Goal: Task Accomplishment & Management: Manage account settings

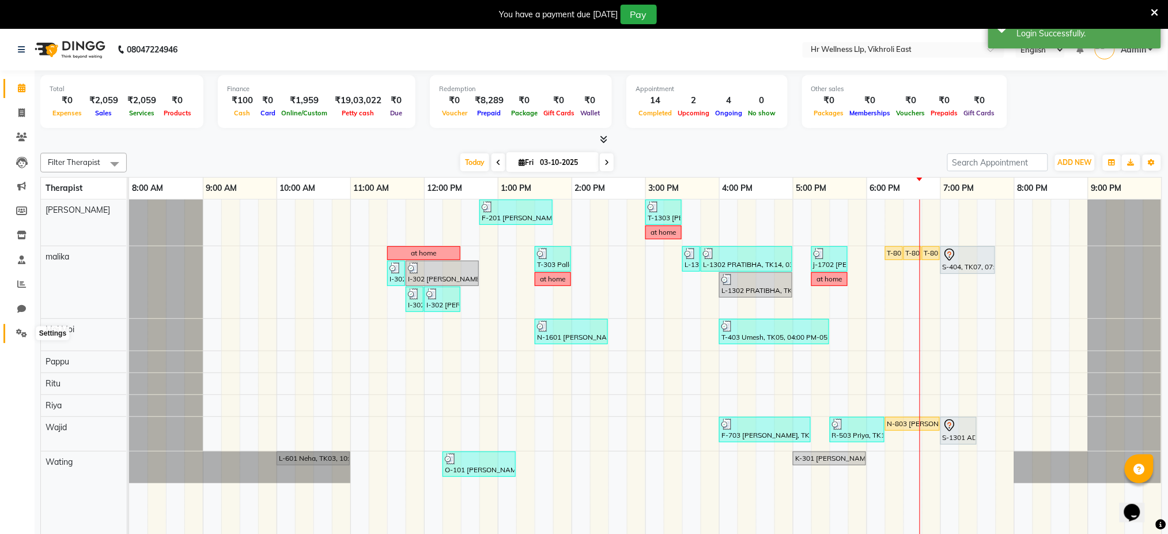
click at [20, 335] on icon at bounding box center [21, 333] width 11 height 9
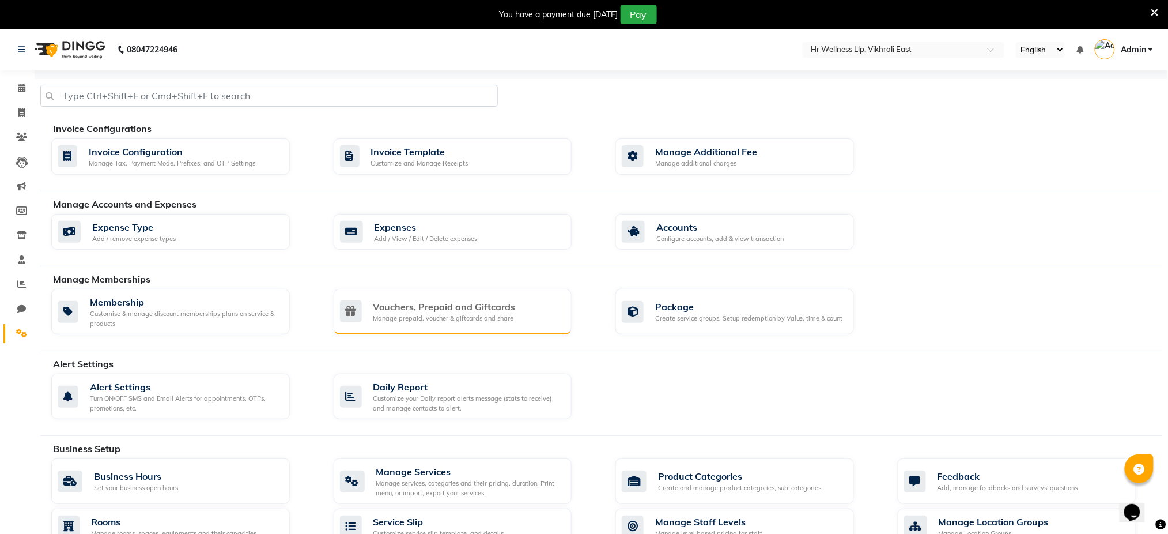
click at [407, 295] on div "Vouchers, Prepaid and Giftcards Manage prepaid, voucher & giftcards and share" at bounding box center [453, 312] width 239 height 46
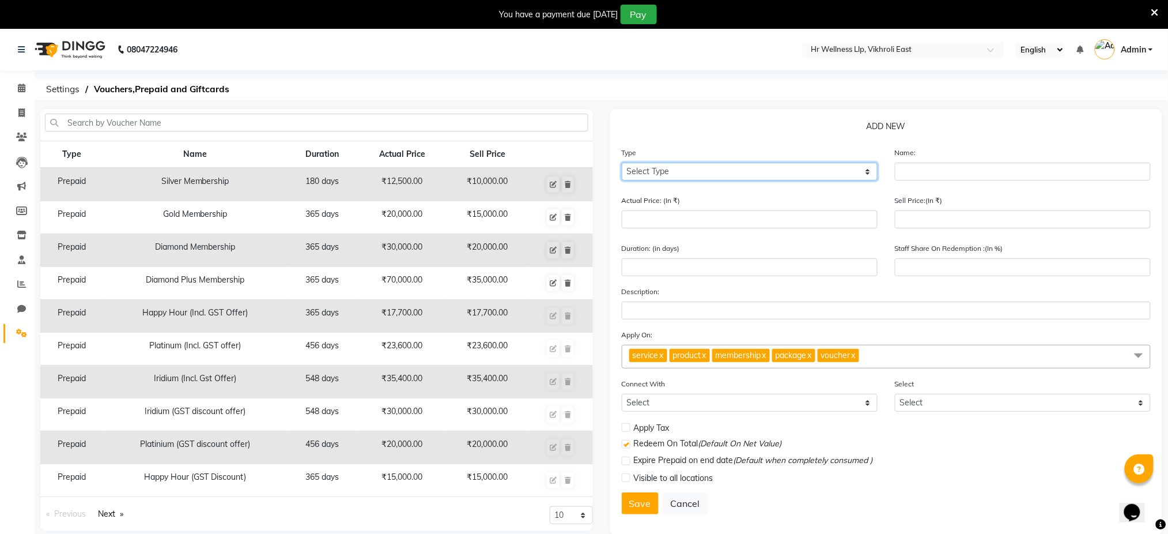
click at [744, 172] on select "Select Type Voucher Prepaid Gift Card" at bounding box center [750, 172] width 256 height 18
select select "V"
click at [622, 163] on select "Select Type Voucher Prepaid Gift Card" at bounding box center [750, 172] width 256 height 18
click at [920, 173] on input "text" at bounding box center [1023, 172] width 256 height 18
type input "[DATE] Bliss"
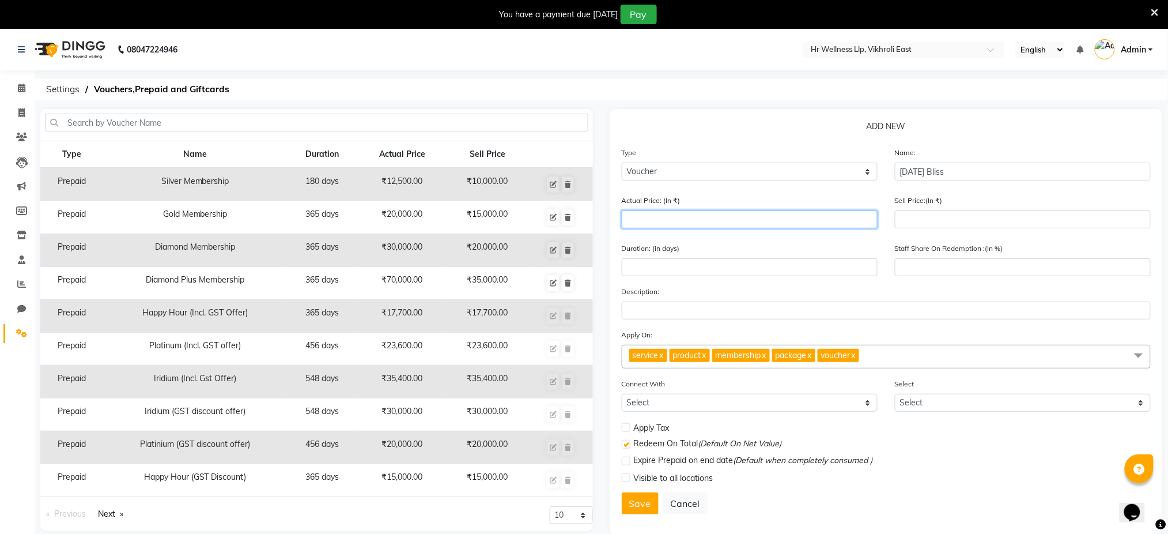
click at [794, 217] on input "number" at bounding box center [750, 219] width 256 height 18
type input "3"
type input "0"
type input "30000"
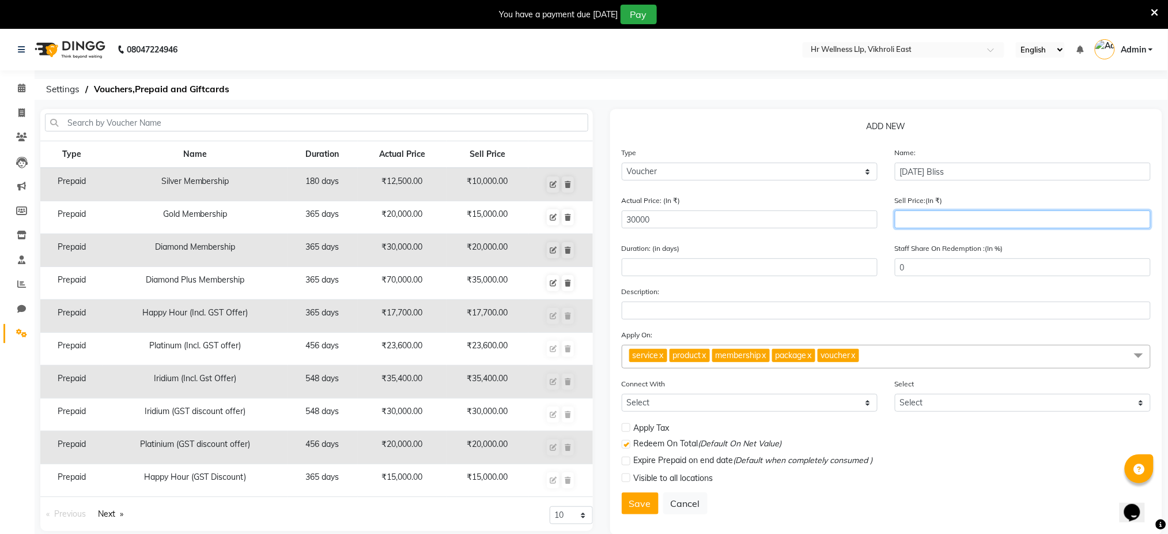
click at [918, 216] on input "number" at bounding box center [1023, 219] width 256 height 18
type input "250"
type input "1"
type input "2500"
type input "8"
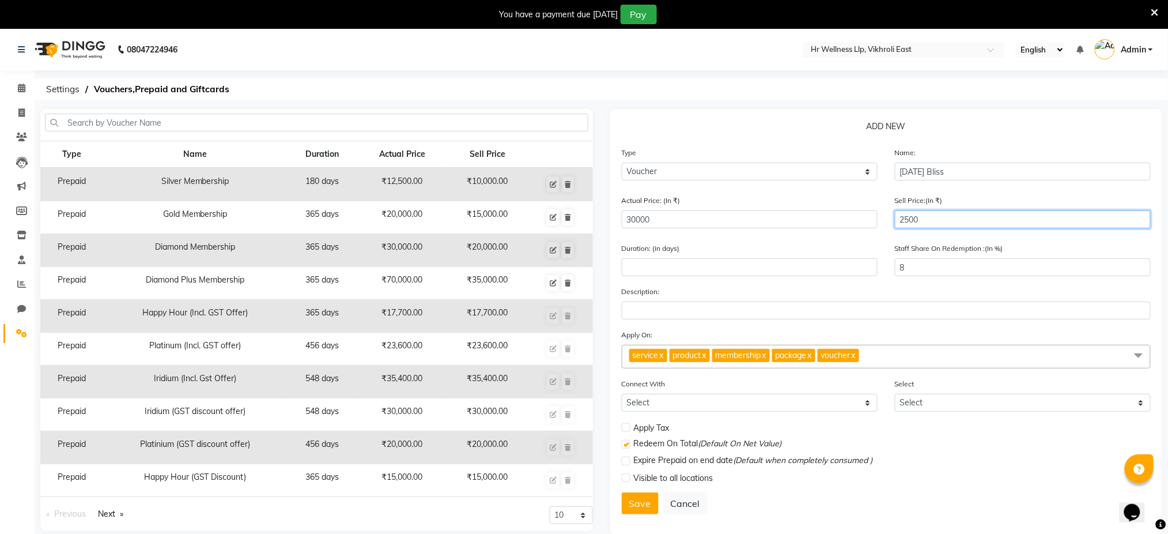
type input "25000"
type input "83"
type input "25000"
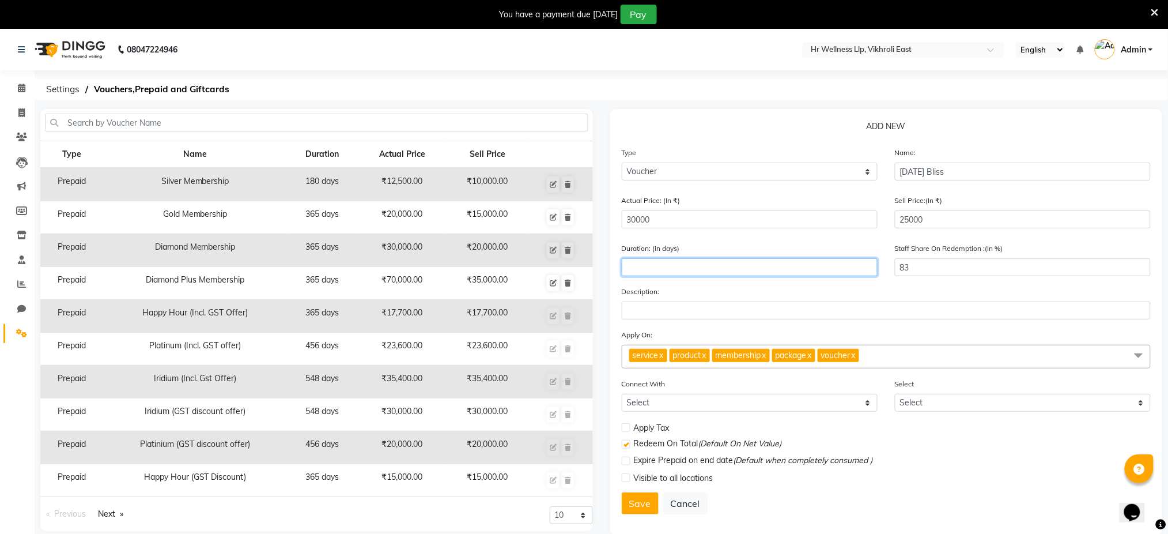
click at [758, 272] on input "number" at bounding box center [750, 267] width 256 height 18
type input "365"
click at [624, 430] on label at bounding box center [626, 427] width 9 height 9
click at [624, 430] on input "checkbox" at bounding box center [625, 427] width 7 height 7
checkbox input "true"
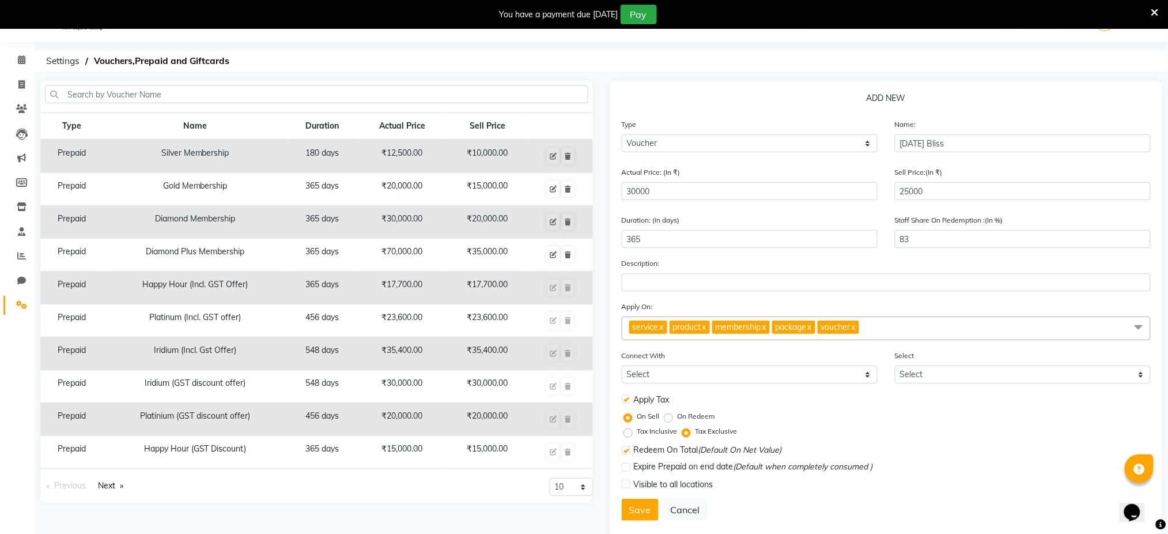
scroll to position [53, 0]
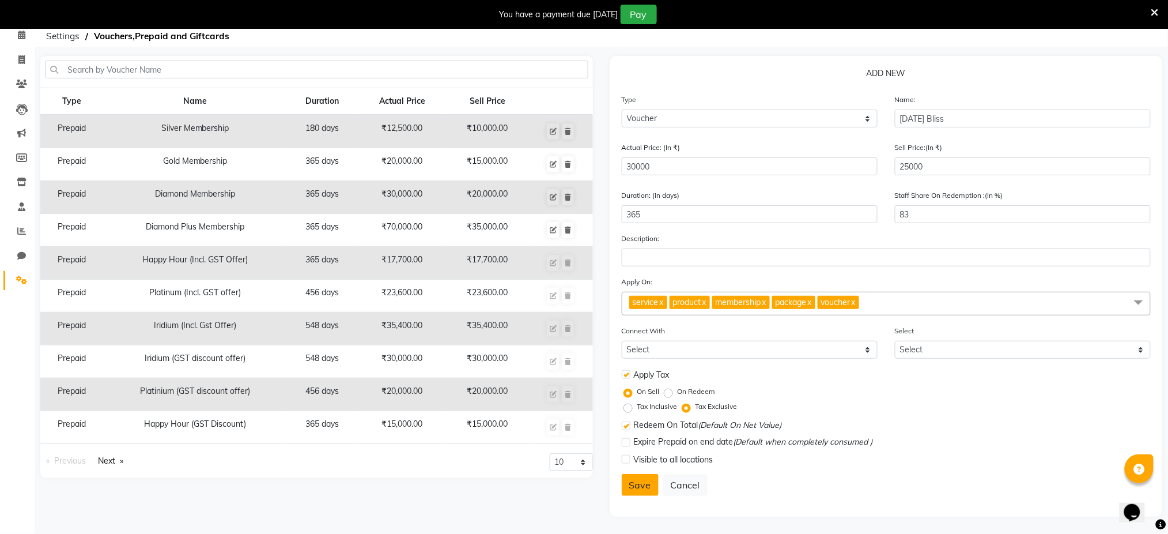
click at [638, 488] on button "Save" at bounding box center [640, 485] width 37 height 22
select select
checkbox input "false"
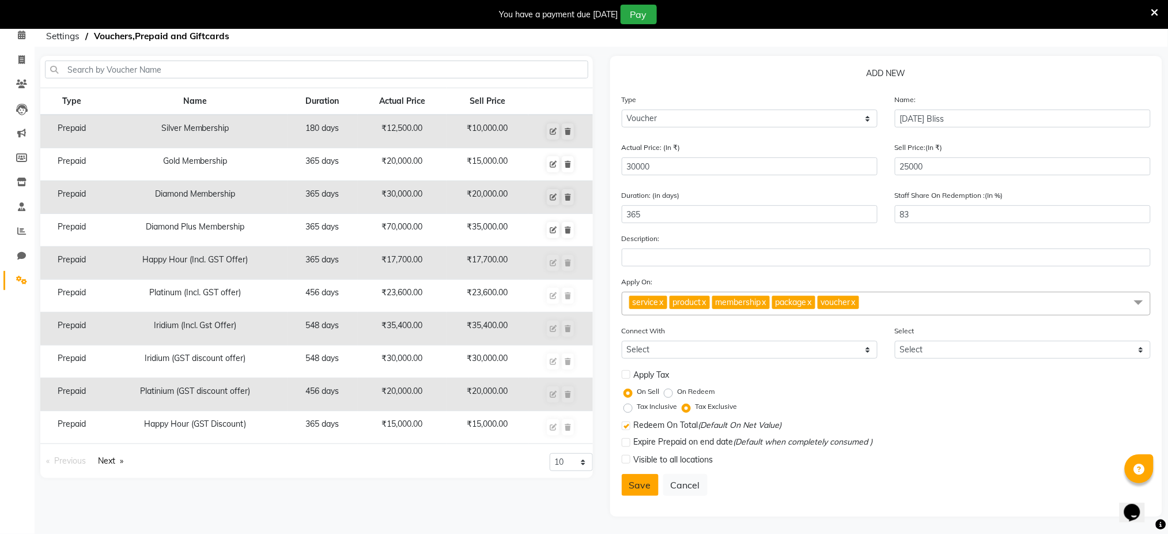
checkbox input "true"
checkbox input "false"
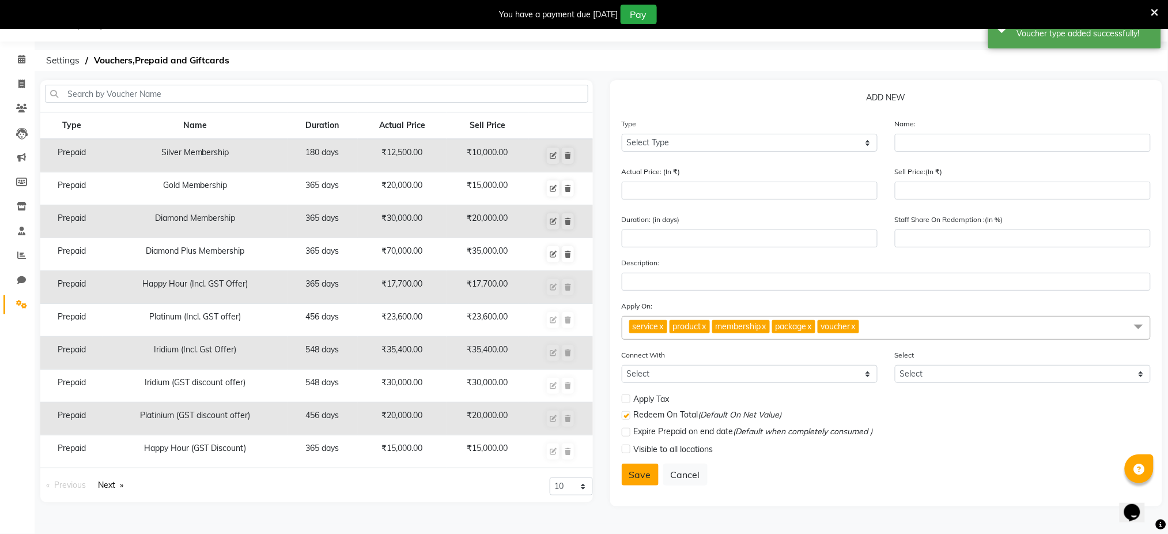
scroll to position [29, 0]
click at [725, 42] on div "08047224946 Select Location × Hr Wellness Llp, Vikhroli East English ENGLISH Es…" at bounding box center [584, 267] width 1168 height 534
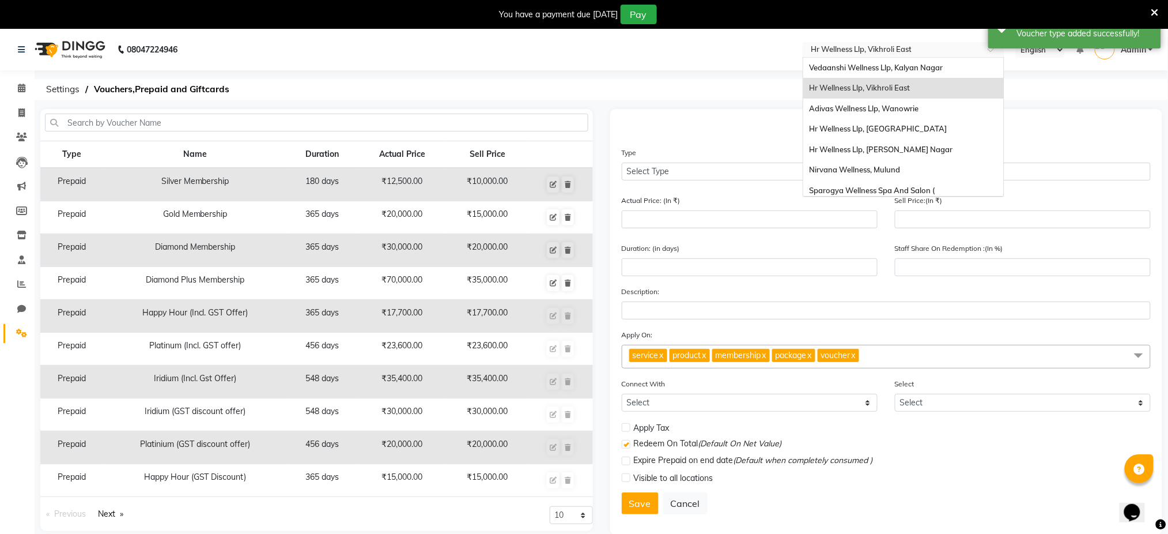
click at [859, 49] on input "text" at bounding box center [892, 51] width 167 height 12
click at [898, 168] on span "Nirvana Wellness, Mulund" at bounding box center [854, 169] width 91 height 9
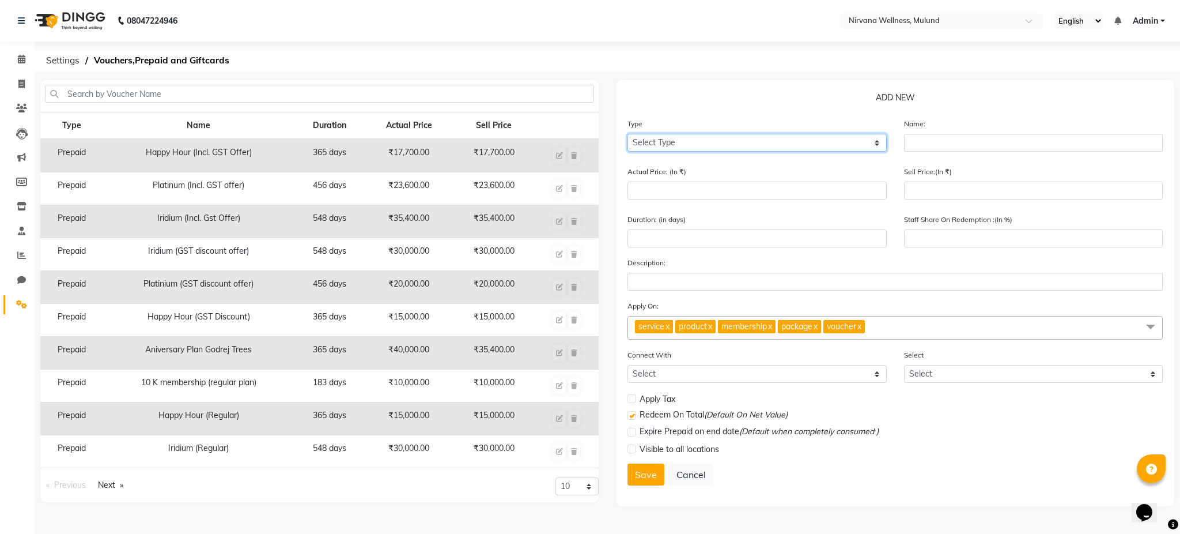
click at [748, 139] on select "Select Type Voucher Prepaid Gift Card" at bounding box center [757, 143] width 259 height 18
select select "V"
click at [628, 134] on select "Select Type Voucher Prepaid Gift Card" at bounding box center [757, 143] width 259 height 18
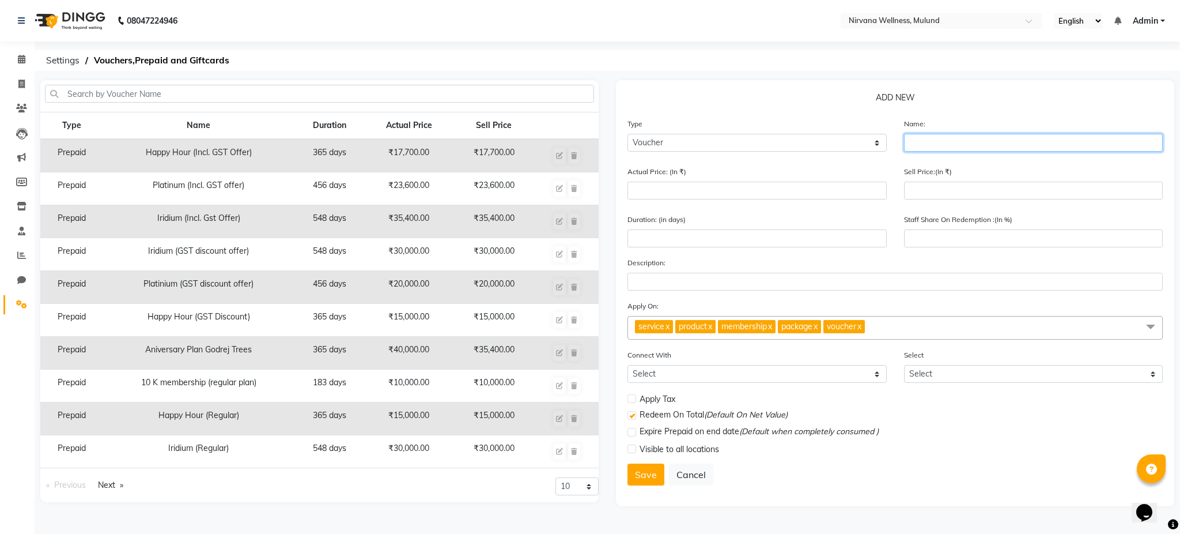
click at [926, 144] on input "text" at bounding box center [1033, 143] width 259 height 18
type input "[DATE] Bliss"
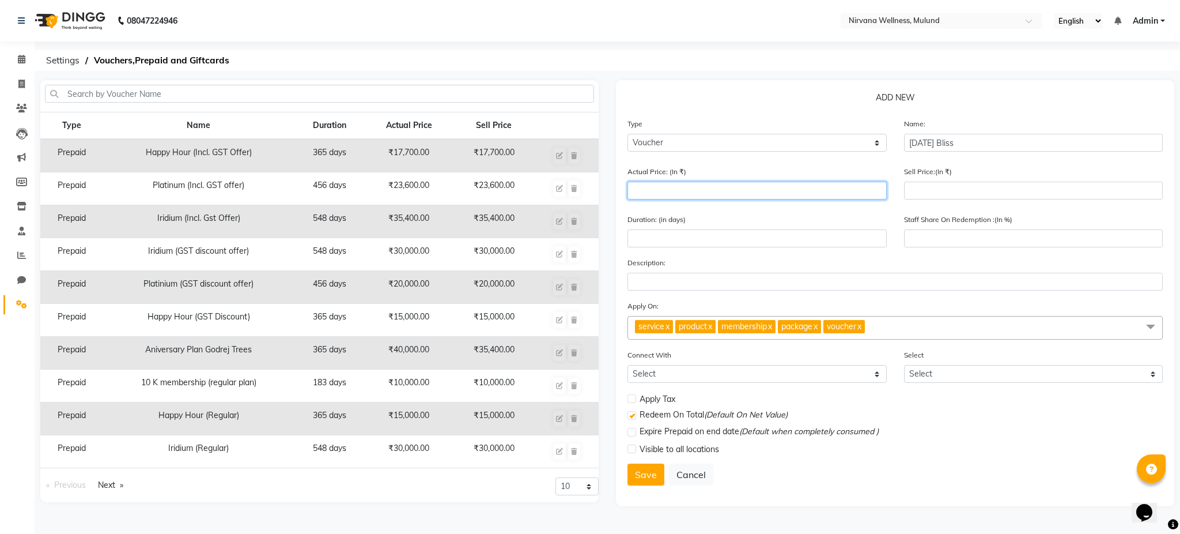
click at [813, 191] on input "number" at bounding box center [757, 191] width 259 height 18
type input "3"
type input "0"
type input "30000"
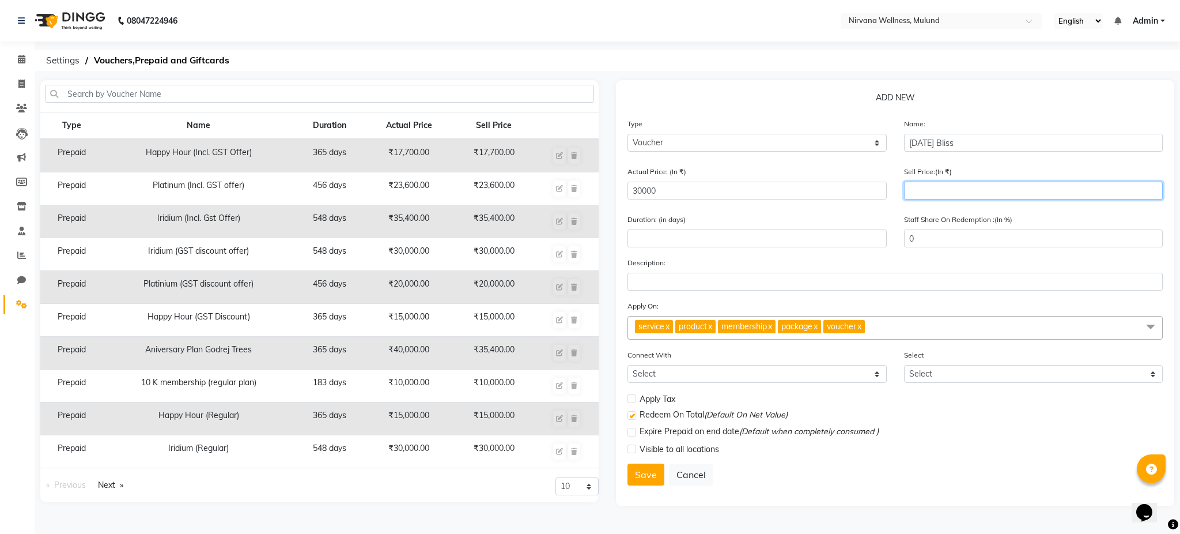
click at [946, 189] on input "number" at bounding box center [1033, 191] width 259 height 18
type input "250"
type input "1"
type input "2500"
type input "8"
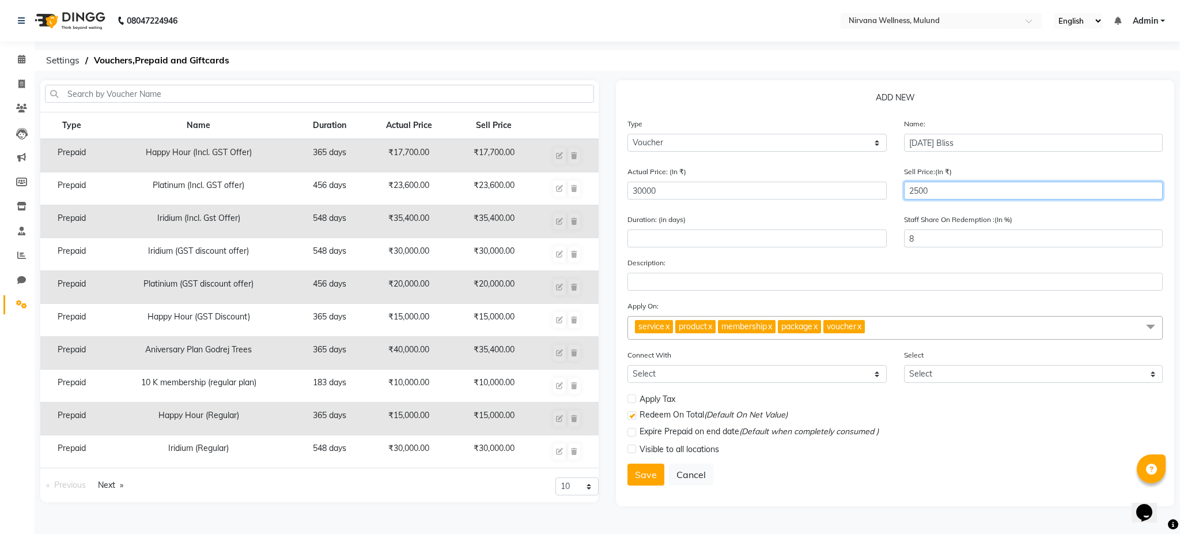
type input "25000"
type input "83"
type input "25000"
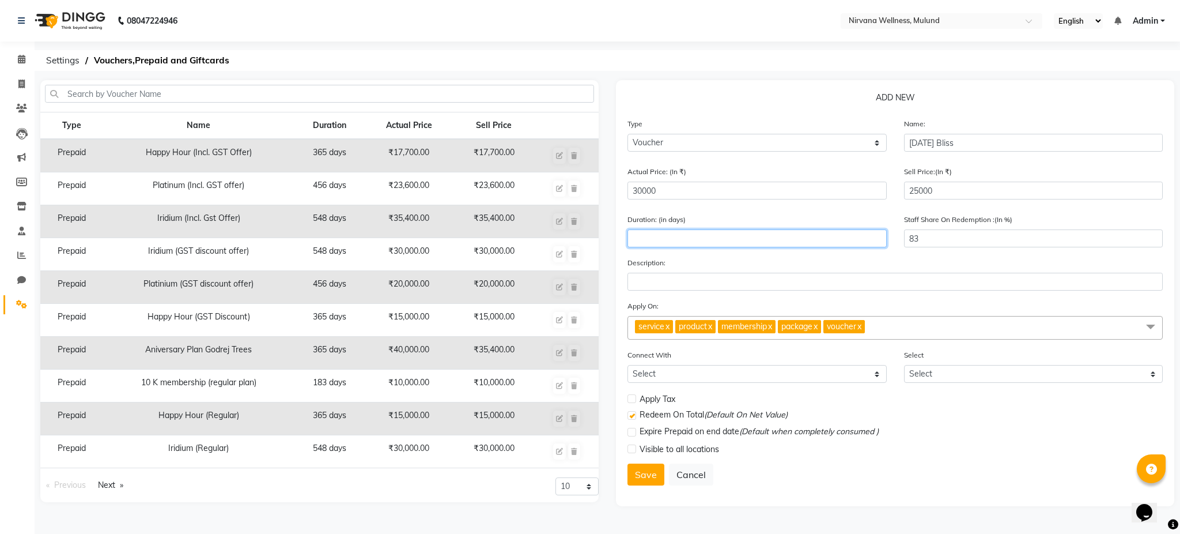
click at [676, 236] on input "number" at bounding box center [757, 238] width 259 height 18
type input "365"
click at [629, 401] on label at bounding box center [632, 398] width 9 height 9
click at [629, 401] on input "checkbox" at bounding box center [631, 398] width 7 height 7
checkbox input "true"
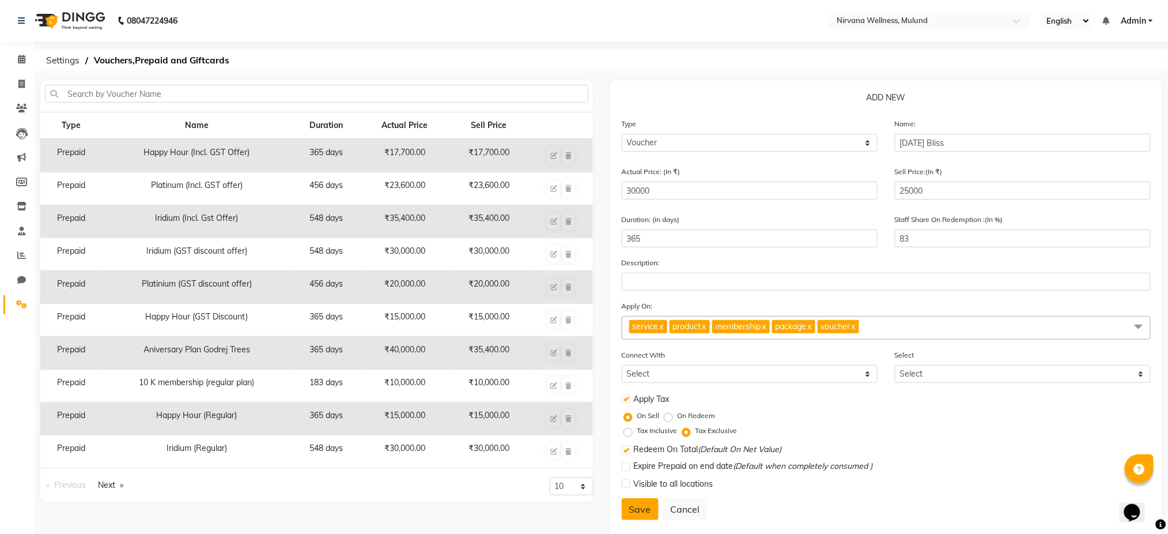
click at [646, 512] on button "Save" at bounding box center [640, 509] width 37 height 22
select select
checkbox input "false"
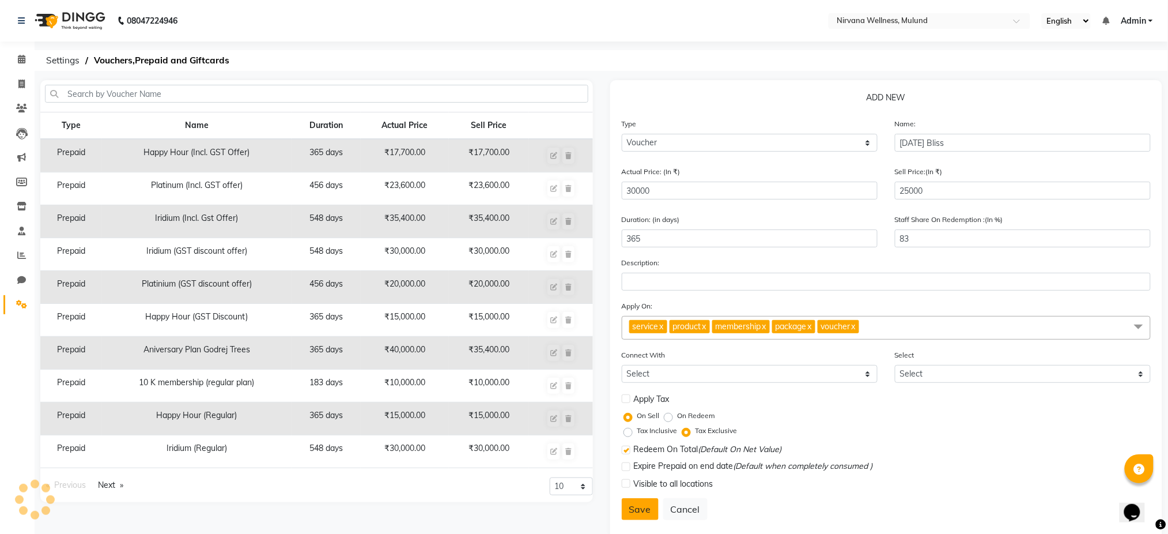
checkbox input "true"
checkbox input "false"
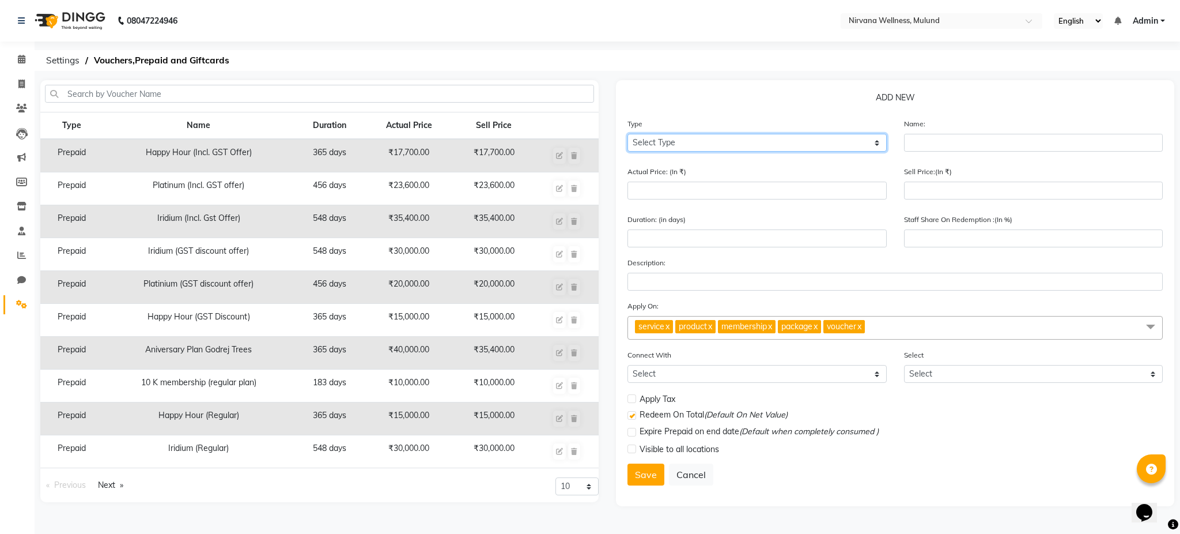
click at [699, 135] on select "Select Type Voucher Prepaid Gift Card" at bounding box center [757, 143] width 259 height 18
select select "V"
click at [628, 134] on select "Select Type Voucher Prepaid Gift Card" at bounding box center [757, 143] width 259 height 18
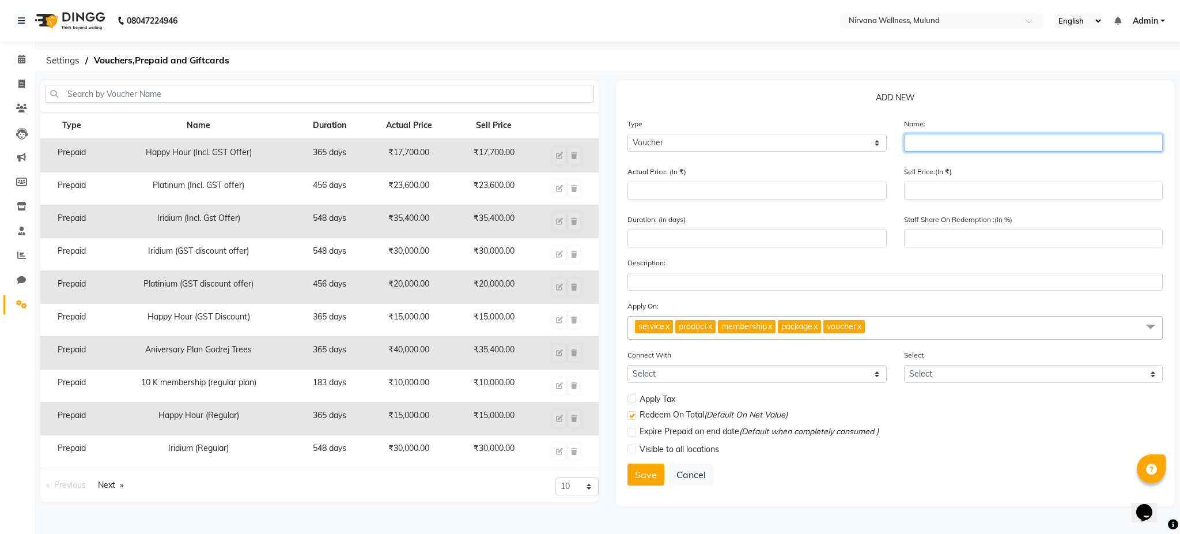
click at [937, 142] on input "text" at bounding box center [1033, 143] width 259 height 18
type input "M"
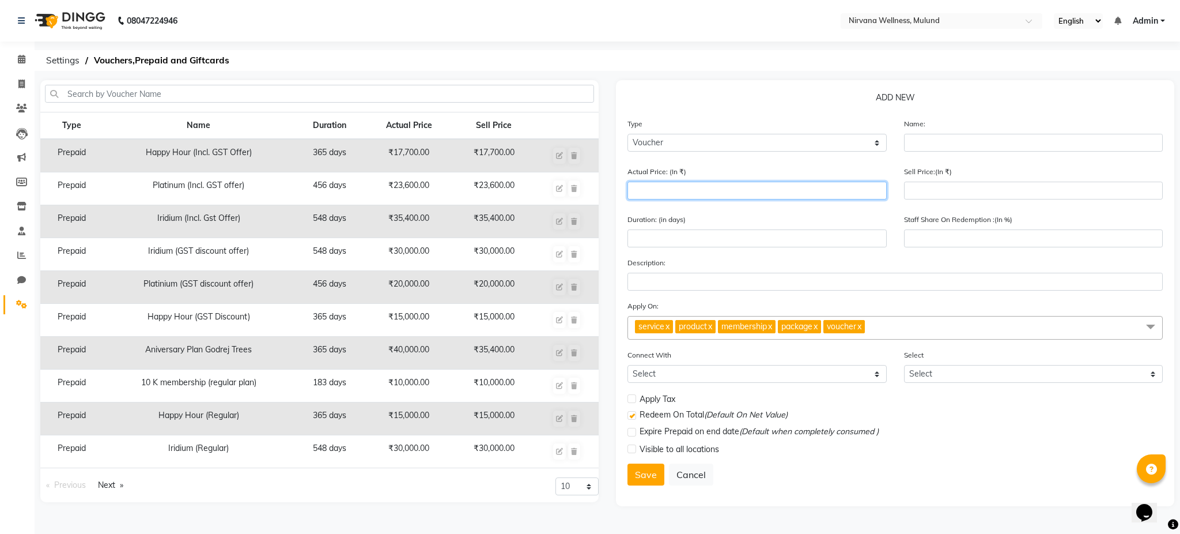
click at [810, 193] on input "number" at bounding box center [757, 191] width 259 height 18
type input "5"
type input "0"
type input "60000"
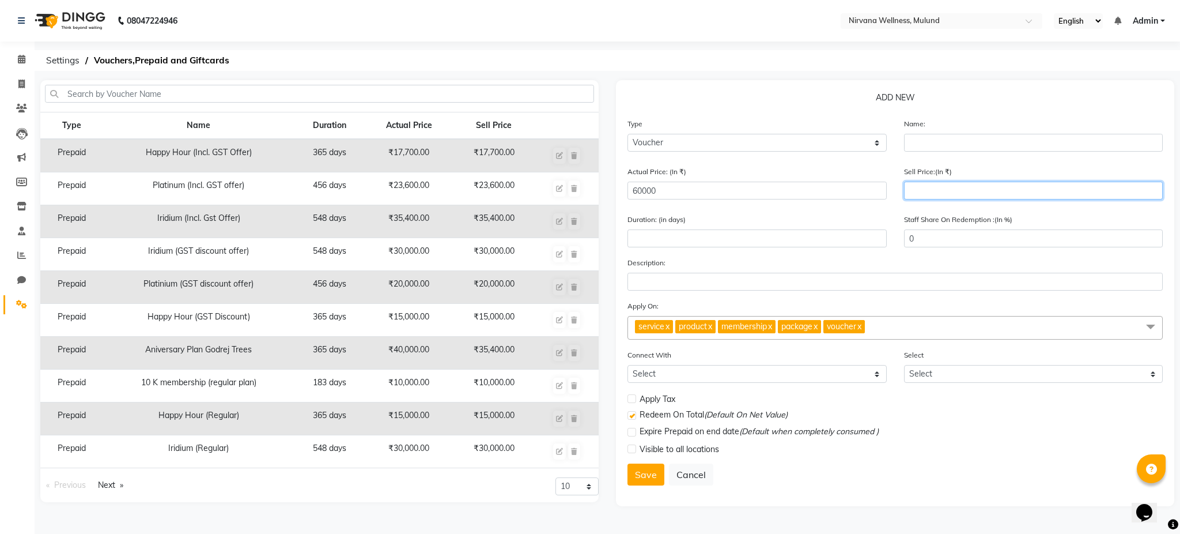
click at [921, 195] on input "number" at bounding box center [1033, 191] width 259 height 18
type input "500"
type input "1"
type input "5000"
type input "8"
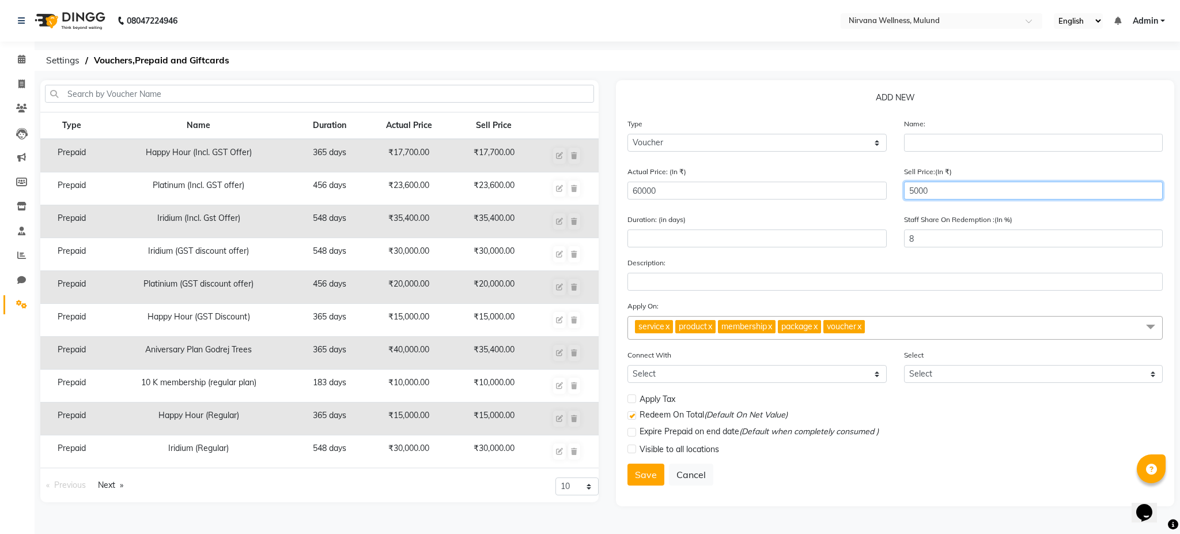
type input "50000"
type input "83"
type input "50000"
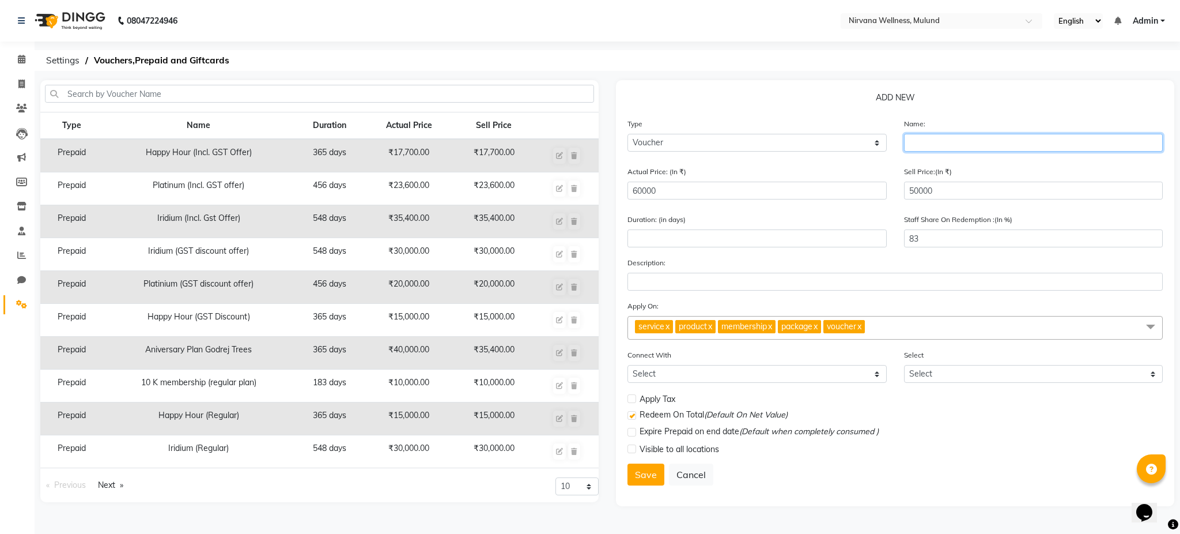
click at [953, 139] on input "text" at bounding box center [1033, 143] width 259 height 18
type input "Anniversary offer [PERSON_NAME]"
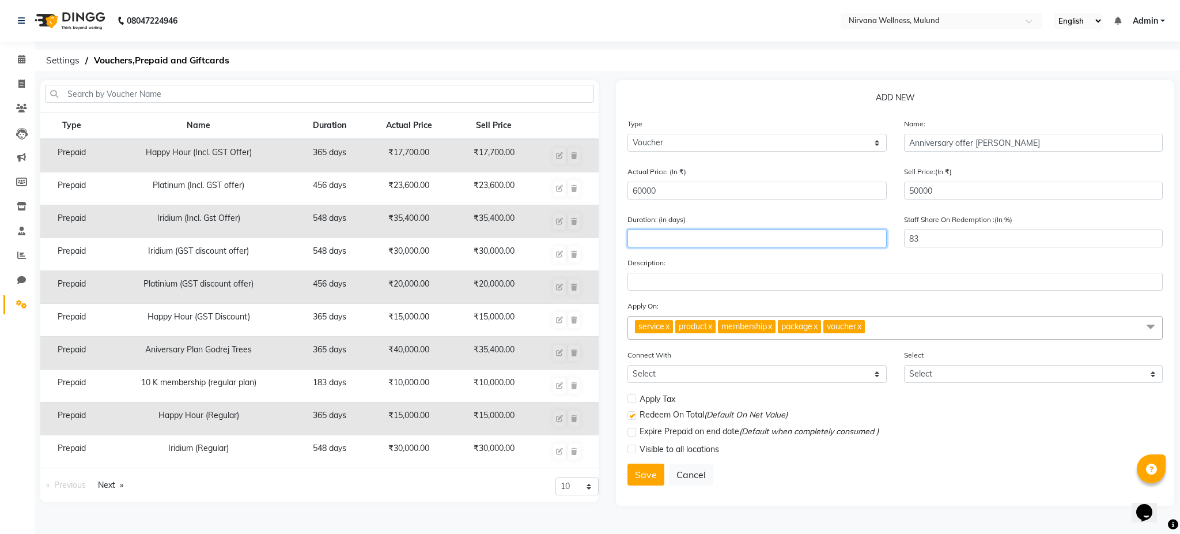
click at [754, 239] on input "number" at bounding box center [757, 238] width 259 height 18
type input "730"
click at [632, 397] on label at bounding box center [632, 398] width 9 height 9
click at [632, 397] on input "checkbox" at bounding box center [631, 398] width 7 height 7
checkbox input "true"
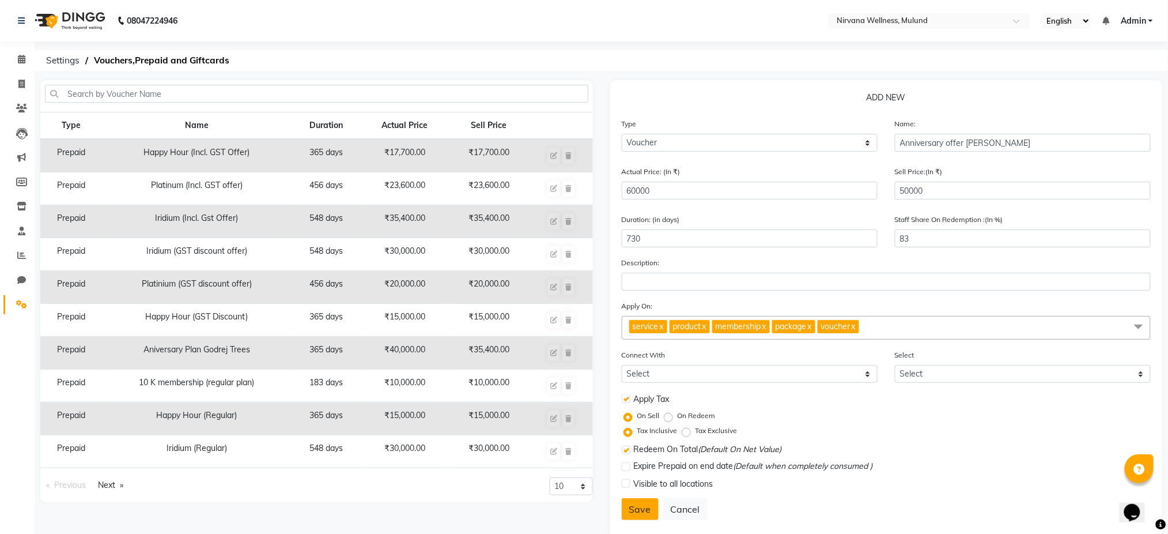
click at [640, 512] on button "Save" at bounding box center [640, 509] width 37 height 22
select select
checkbox input "false"
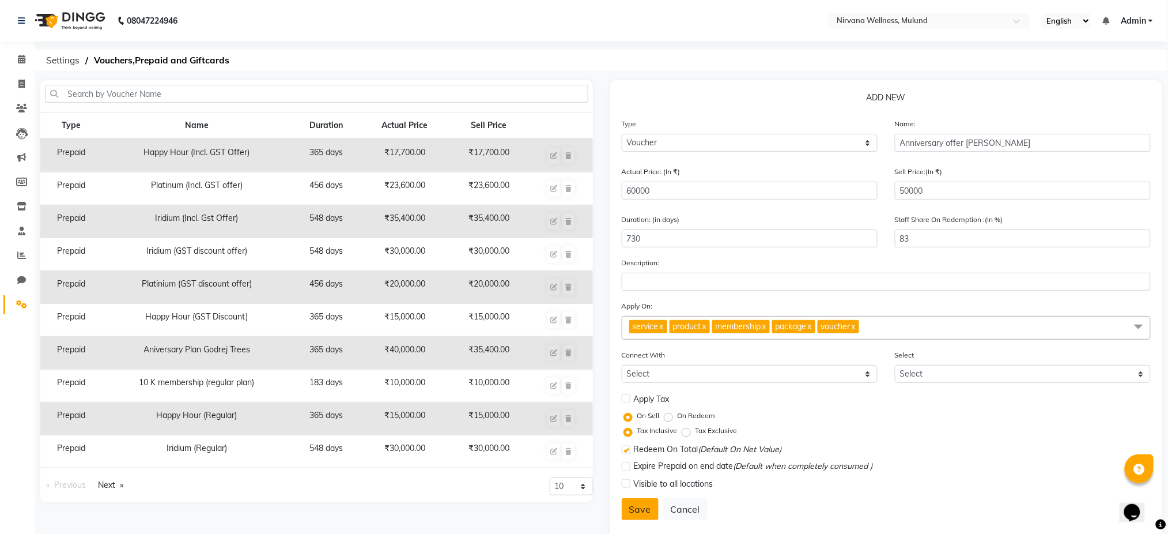
checkbox input "true"
checkbox input "false"
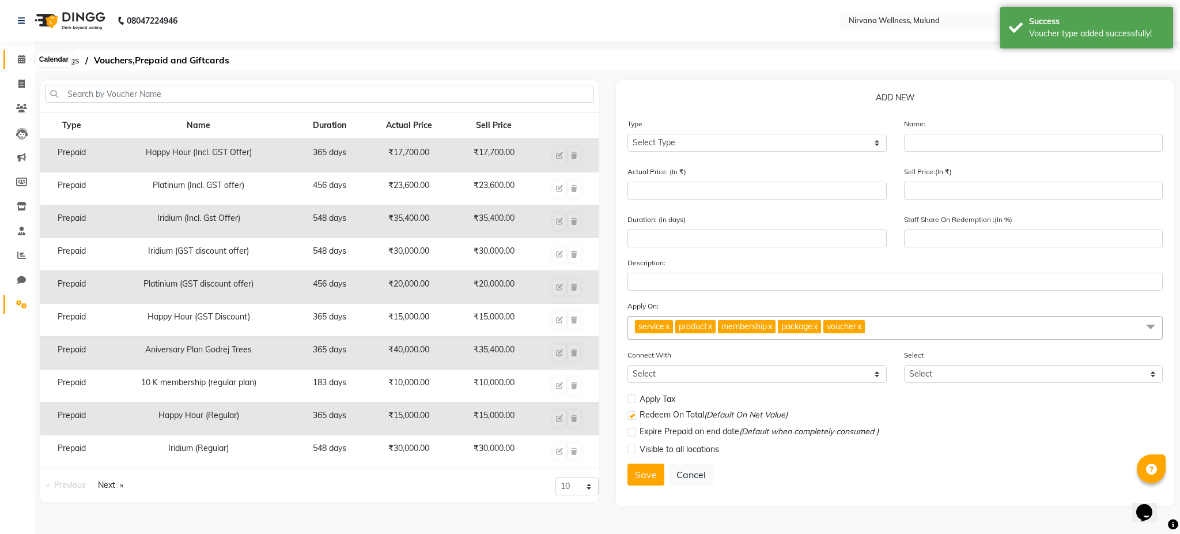
click at [19, 56] on icon at bounding box center [21, 59] width 7 height 9
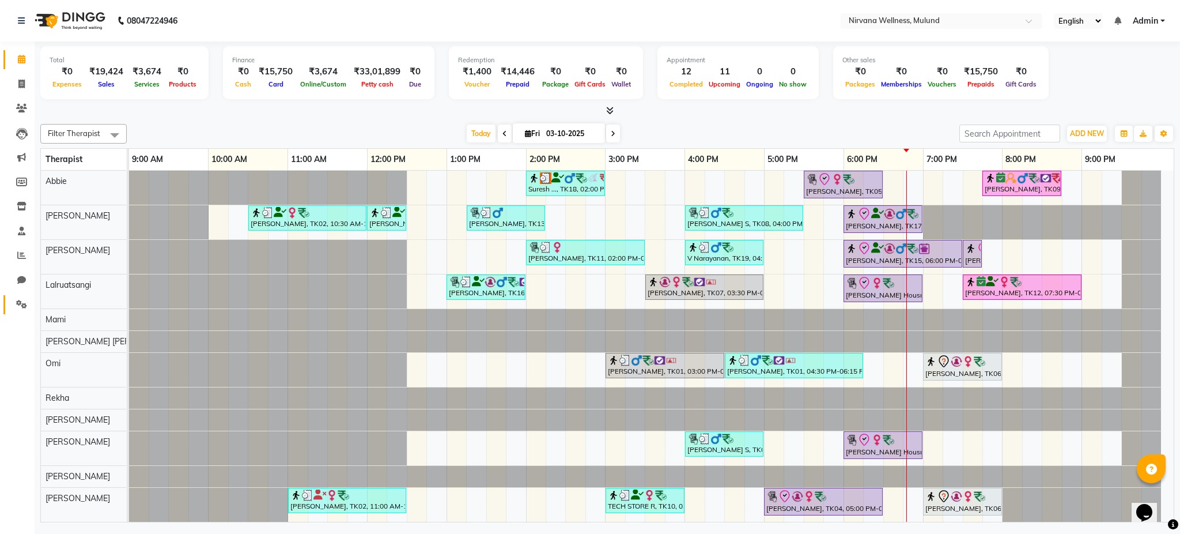
click at [21, 311] on link "Settings" at bounding box center [17, 304] width 28 height 19
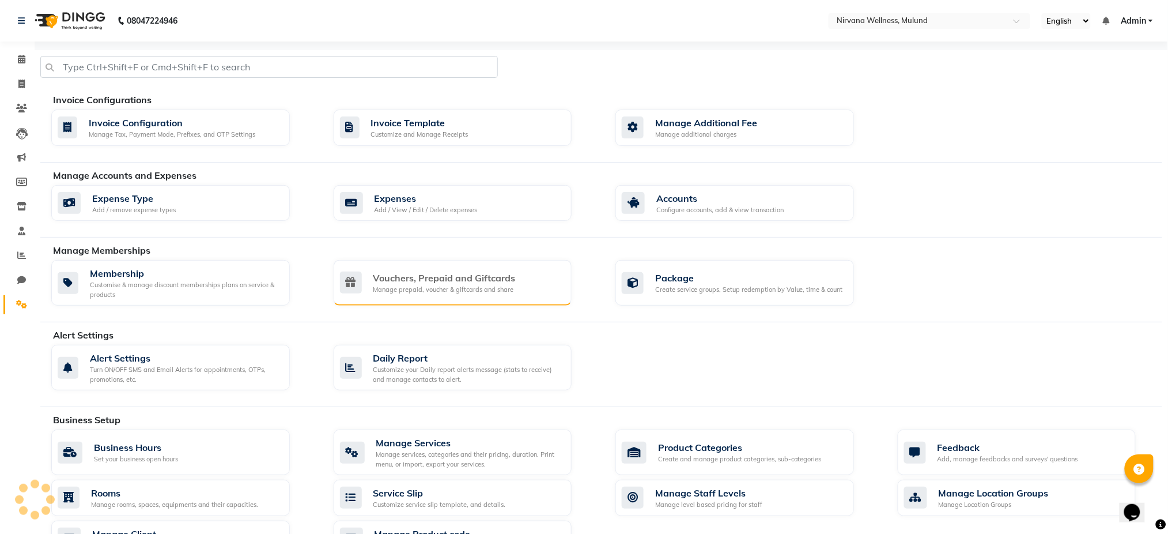
click at [462, 276] on div "Vouchers, Prepaid and Giftcards" at bounding box center [444, 278] width 142 height 14
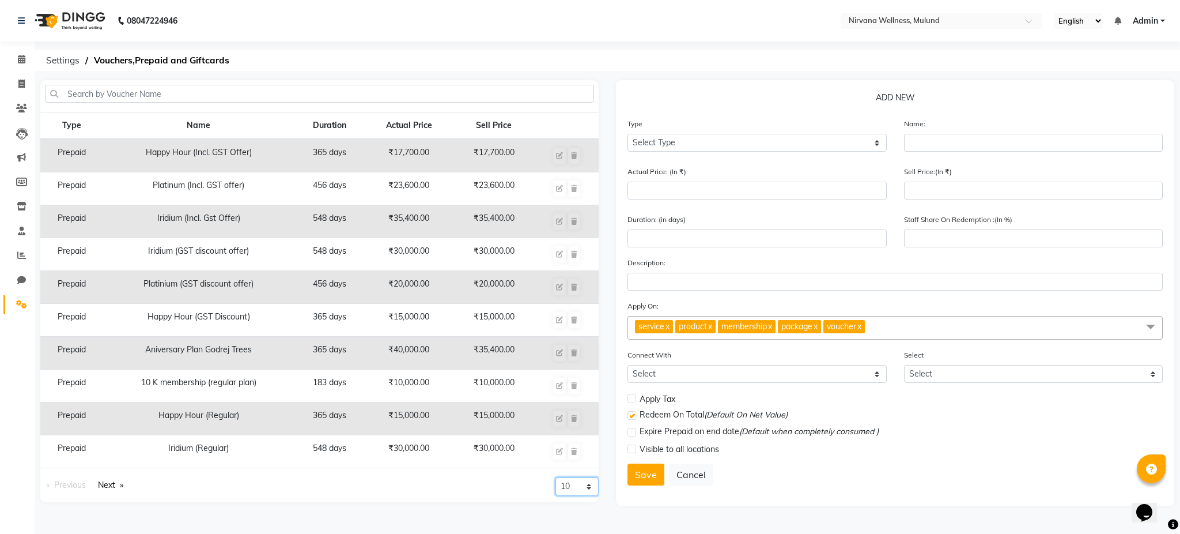
click at [576, 488] on select "10 20 50 100" at bounding box center [577, 486] width 43 height 18
click at [104, 477] on link "Next page" at bounding box center [110, 485] width 37 height 16
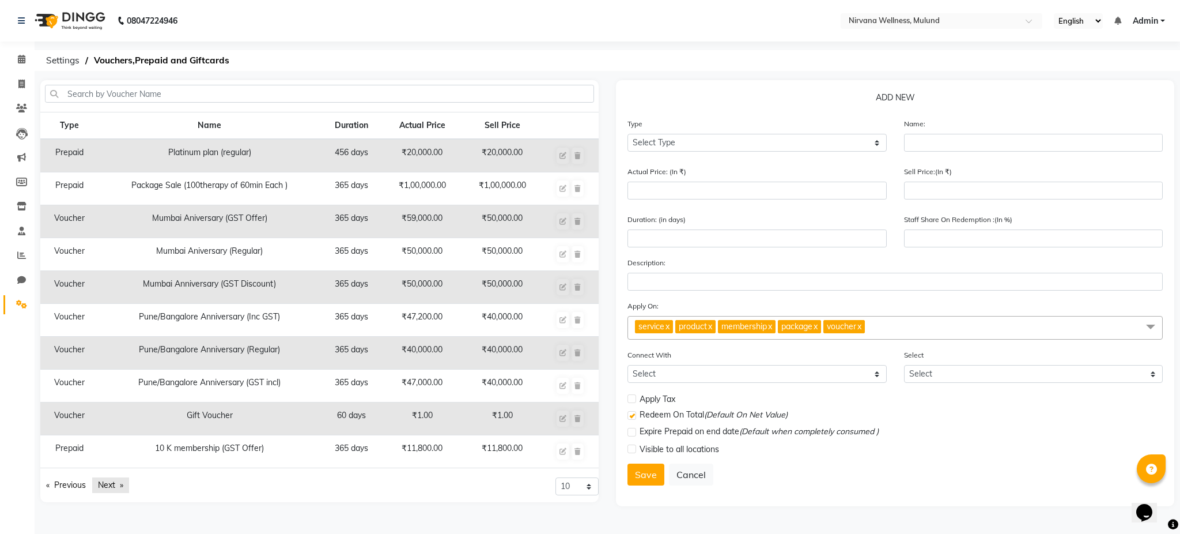
click at [113, 482] on link "Next page" at bounding box center [110, 485] width 37 height 16
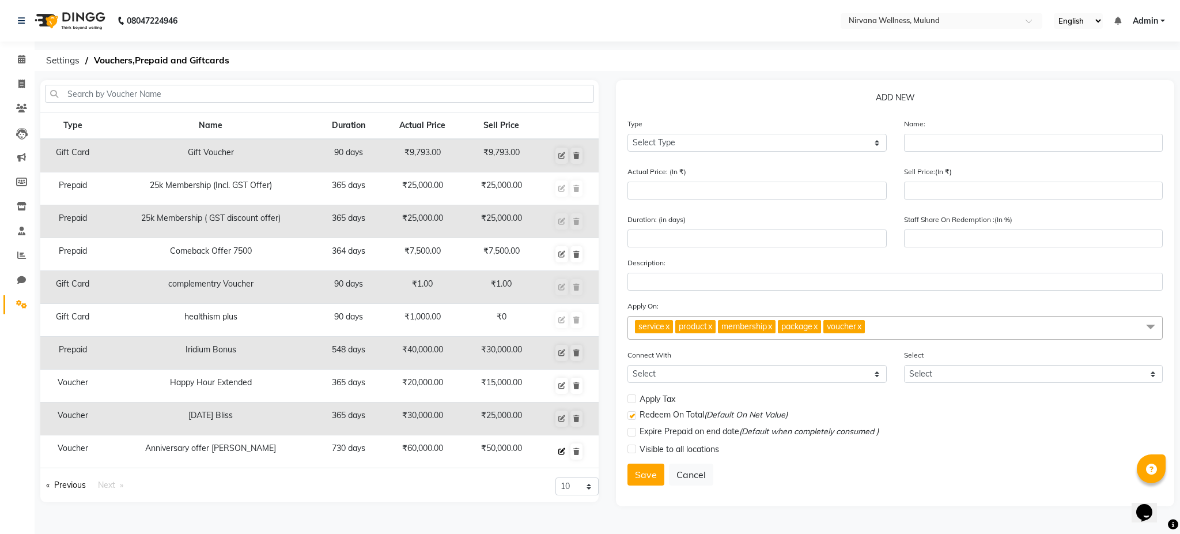
click at [561, 452] on icon at bounding box center [561, 451] width 7 height 7
select select "V"
type input "Anniversary offer [PERSON_NAME]"
type input "60000"
type input "50000"
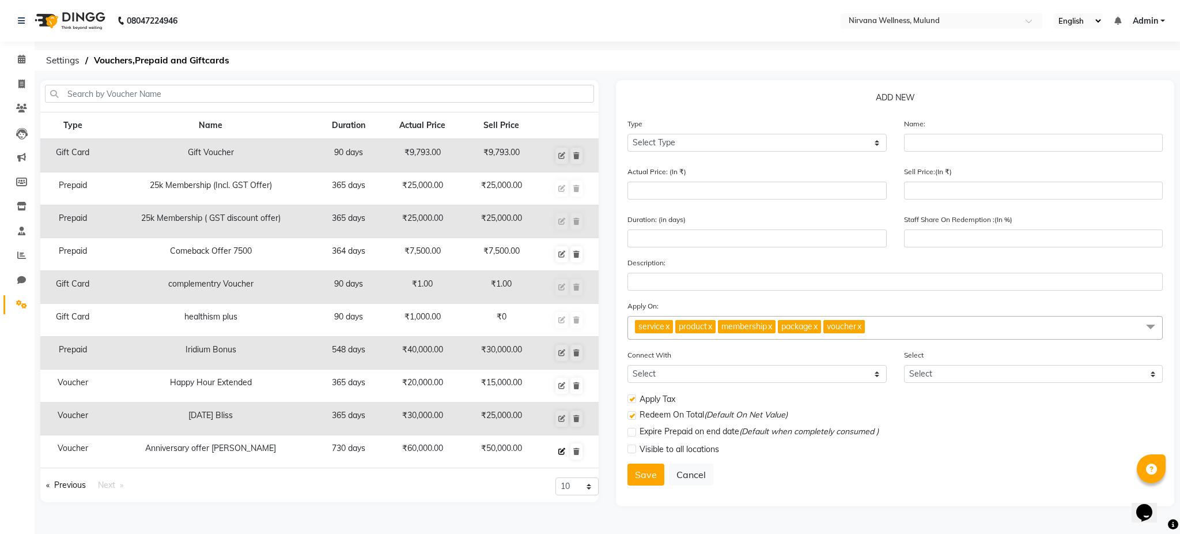
type input "730"
type input "83"
checkbox input "true"
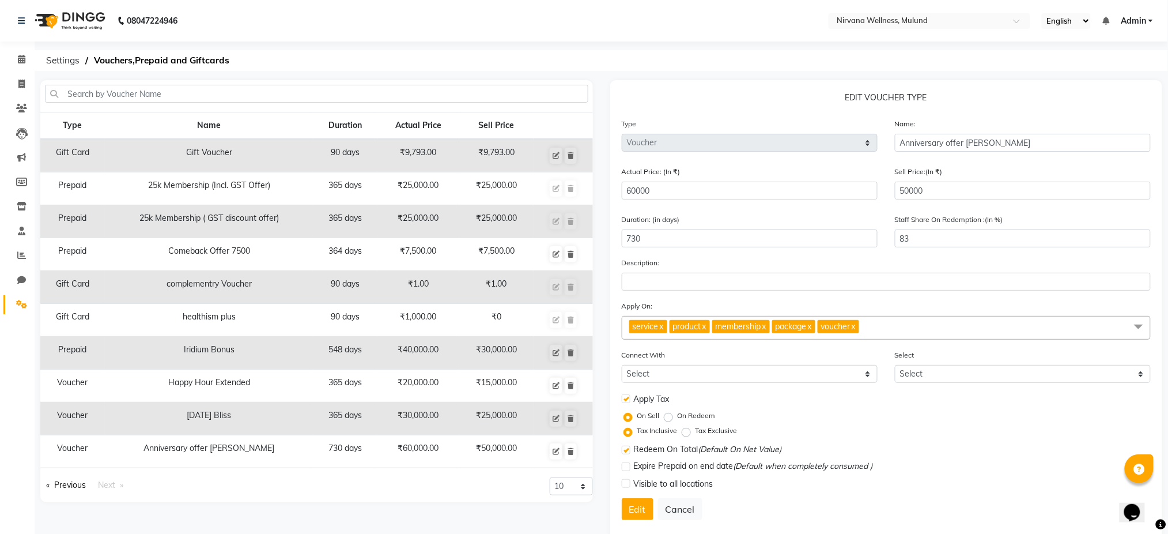
click at [696, 431] on label "Tax Exclusive" at bounding box center [717, 430] width 42 height 10
click at [685, 431] on input "Tax Exclusive" at bounding box center [689, 431] width 8 height 8
radio input "true"
click at [642, 513] on button "Edit" at bounding box center [638, 509] width 32 height 22
select select
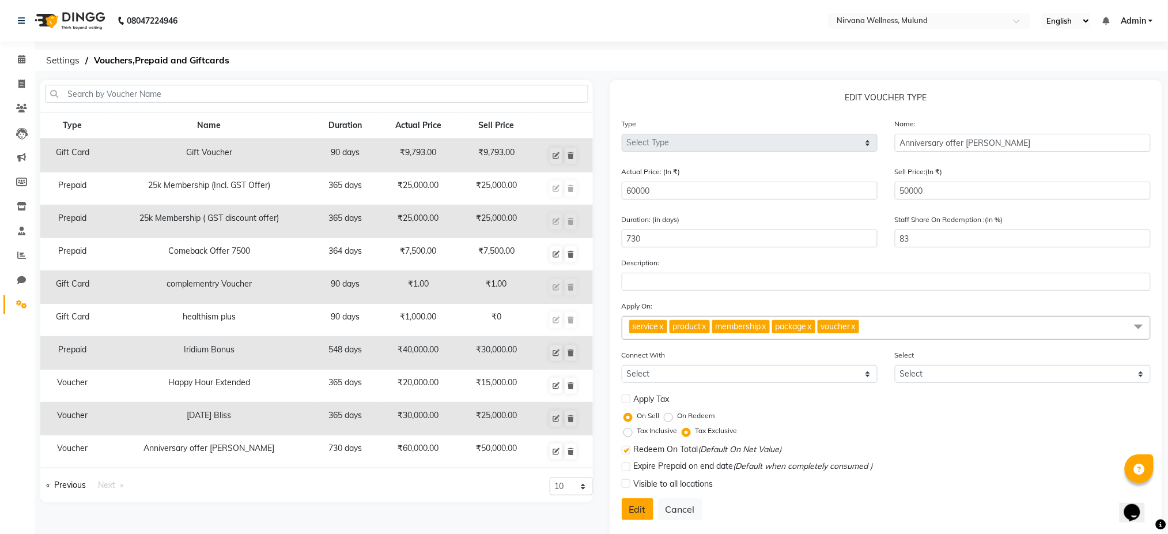
select select
checkbox input "false"
checkbox input "true"
checkbox input "false"
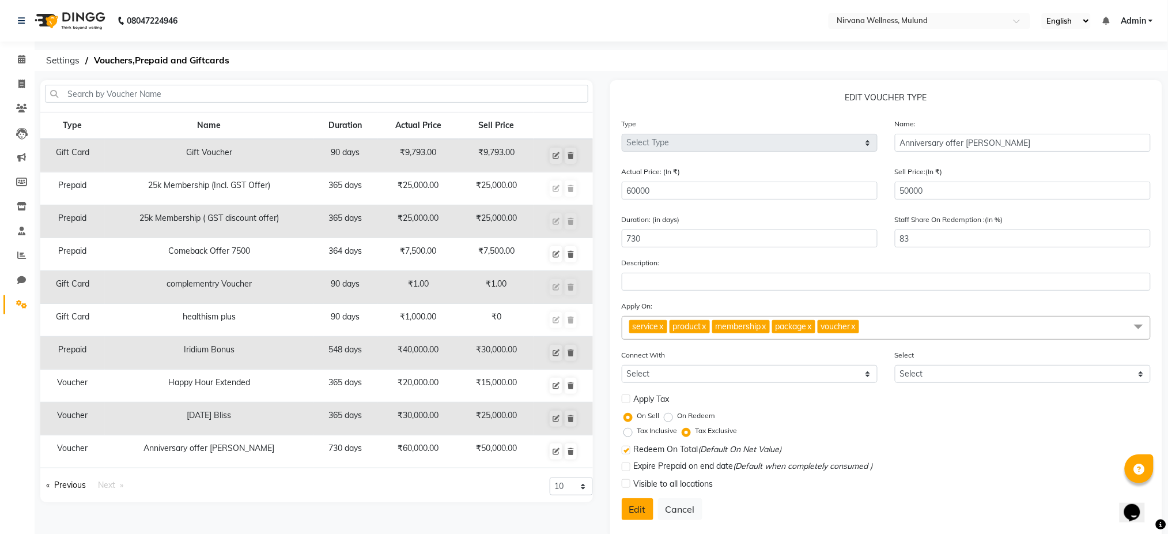
checkbox input "false"
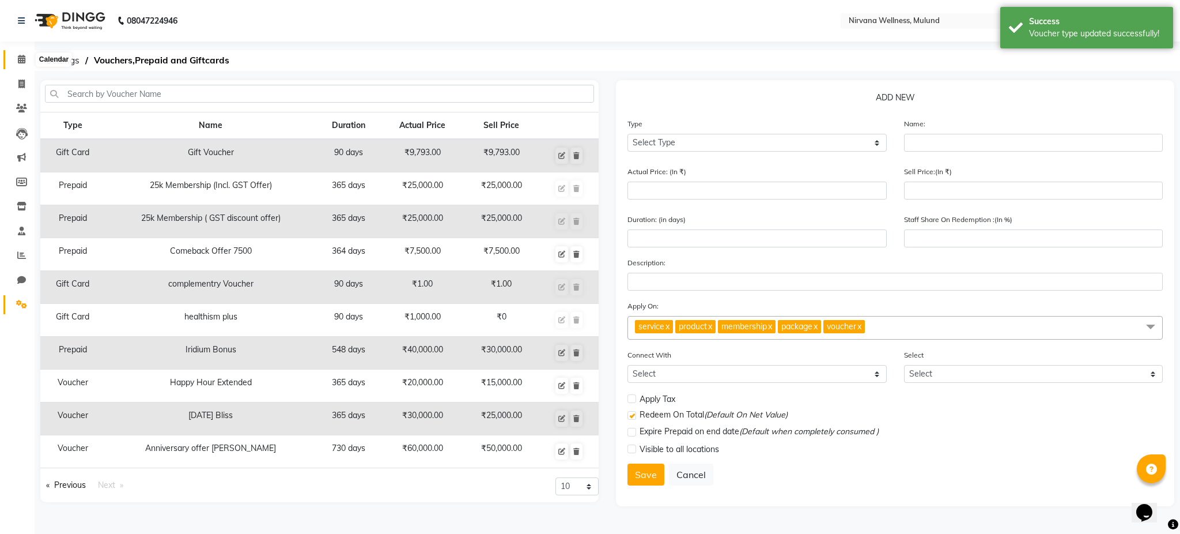
click at [13, 59] on span at bounding box center [22, 59] width 20 height 13
